Goal: Navigation & Orientation: Find specific page/section

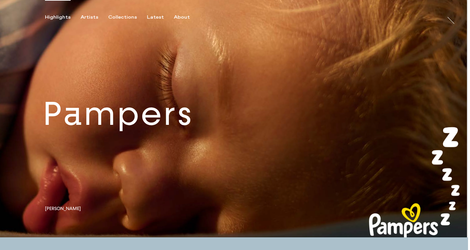
click at [141, 141] on link at bounding box center [234, 118] width 468 height 237
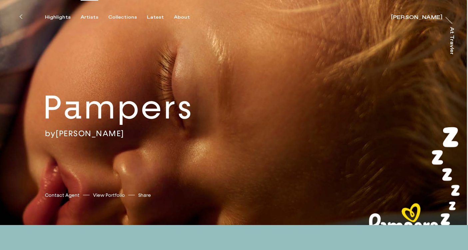
click at [85, 19] on div "Artists" at bounding box center [90, 17] width 18 height 6
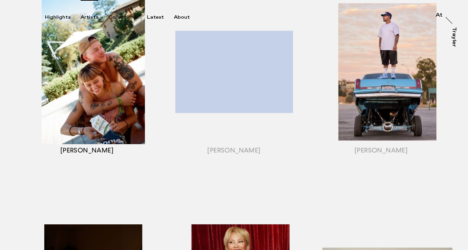
scroll to position [128, 0]
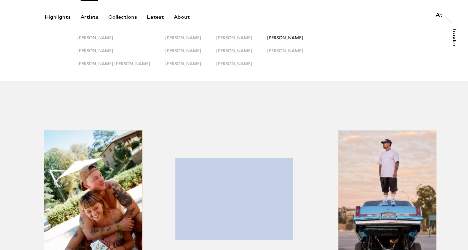
click at [267, 37] on span "[PERSON_NAME]" at bounding box center [285, 37] width 36 height 5
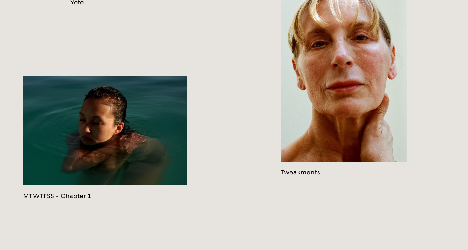
scroll to position [1252, 0]
